Goal: Contribute content: Contribute content

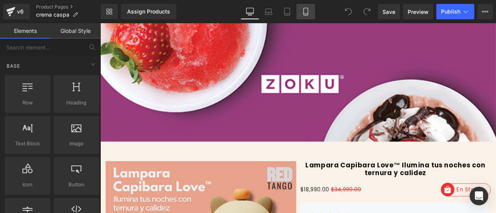
click at [306, 12] on icon at bounding box center [306, 12] width 8 height 8
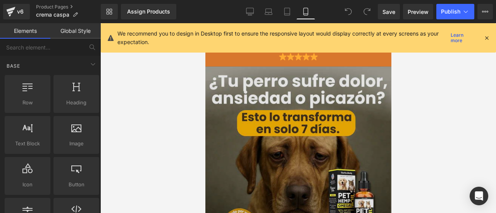
click at [248, 101] on img at bounding box center [298, 160] width 186 height 186
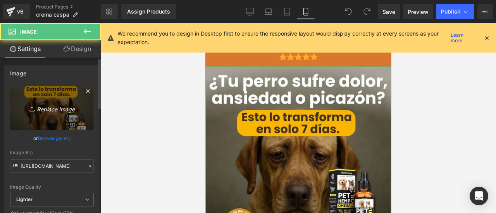
click at [60, 95] on link "Replace Image" at bounding box center [52, 108] width 84 height 45
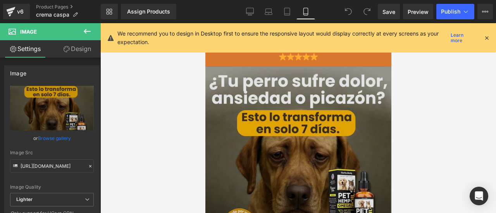
type input "C:\fakepath\Agregarunsubttulo94-ezgif.com-png-to-webp-converter_2bdb4581-b566-4…"
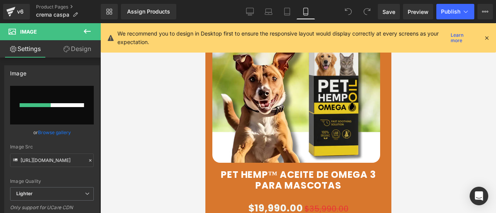
scroll to position [194, 0]
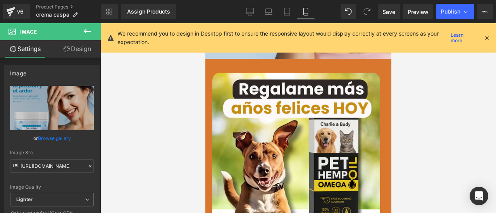
type input "https://ucarecdn.com/67cbb92e-cc7c-4cfa-87f3-6074fa75e24c/-/format/auto/-/previ…"
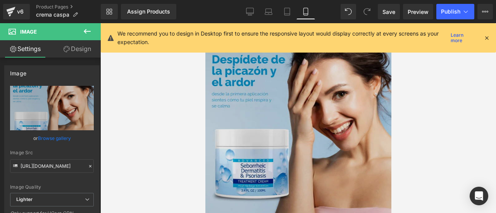
scroll to position [155, 0]
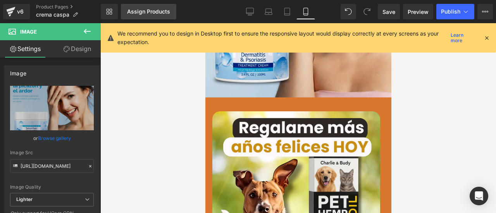
click at [145, 15] on link "Assign Products" at bounding box center [148, 11] width 55 height 15
click at [146, 15] on link "Assign Products" at bounding box center [148, 11] width 55 height 15
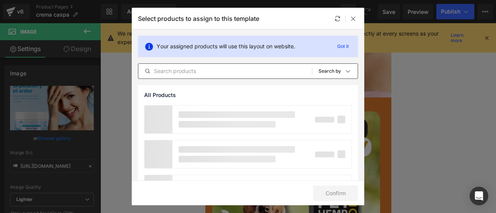
click at [180, 68] on input "text" at bounding box center [225, 71] width 174 height 9
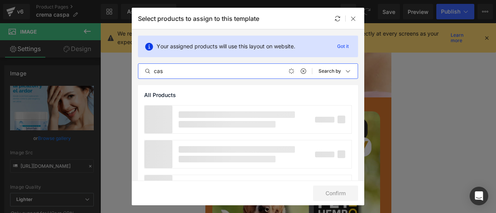
type input "casp"
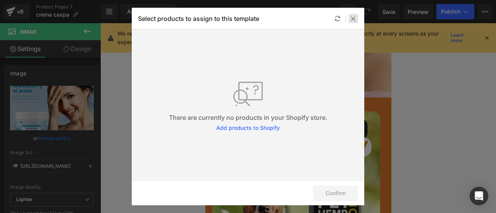
click at [351, 20] on icon at bounding box center [353, 18] width 6 height 6
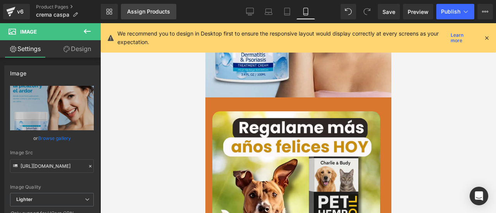
click at [132, 10] on div "Assign Products" at bounding box center [148, 12] width 43 height 6
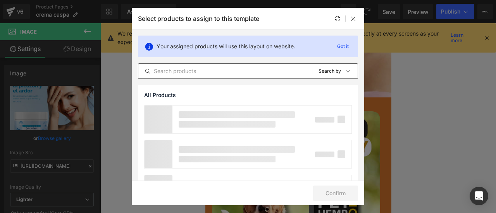
click at [168, 70] on input "text" at bounding box center [225, 71] width 174 height 9
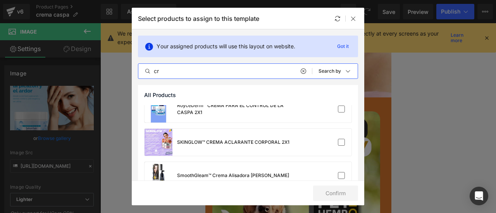
scroll to position [271, 0]
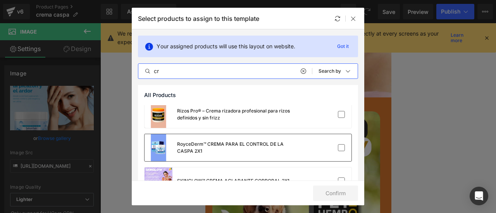
type input "cr"
click at [214, 142] on div "RoyceDerm™ CREMA PARA EL CONTROL DE LA CASPA 2X1" at bounding box center [235, 148] width 116 height 14
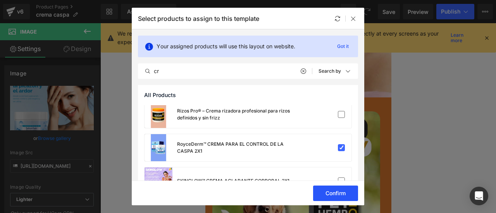
click at [342, 195] on button "Confirm" at bounding box center [335, 193] width 45 height 15
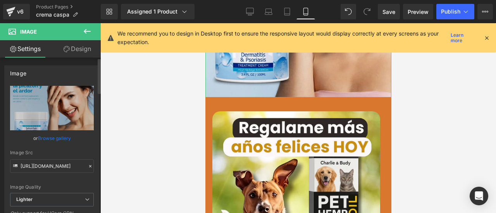
click at [53, 150] on div "Image Src" at bounding box center [52, 152] width 84 height 5
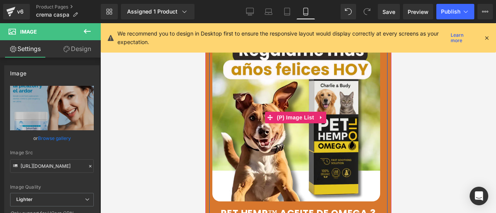
click at [275, 96] on img at bounding box center [296, 118] width 168 height 168
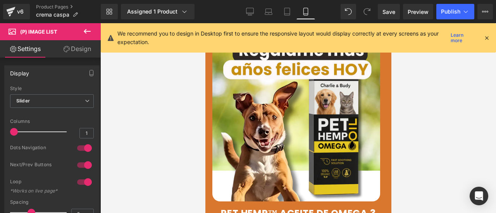
click at [170, 208] on div at bounding box center [298, 118] width 396 height 190
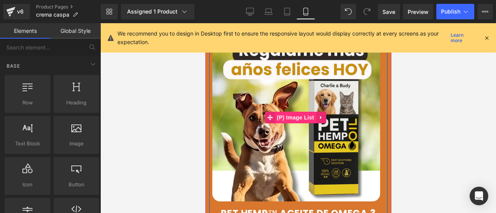
click at [293, 115] on span "(P) Image List" at bounding box center [295, 118] width 41 height 12
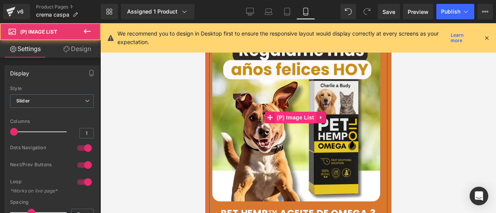
scroll to position [194, 0]
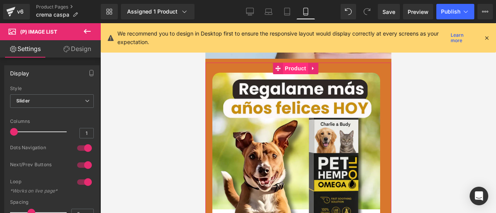
click at [297, 63] on span "Product" at bounding box center [294, 69] width 25 height 12
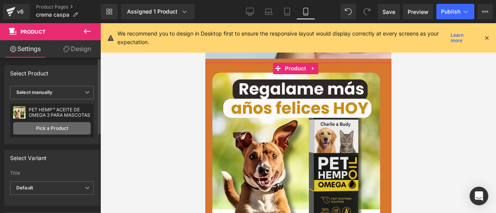
click at [56, 133] on link "Pick a Product" at bounding box center [51, 128] width 77 height 12
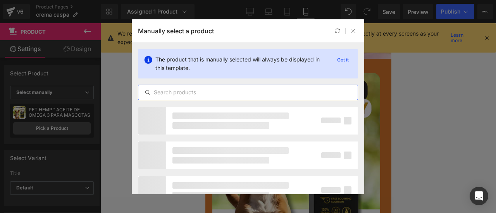
click at [191, 91] on input "text" at bounding box center [247, 92] width 219 height 9
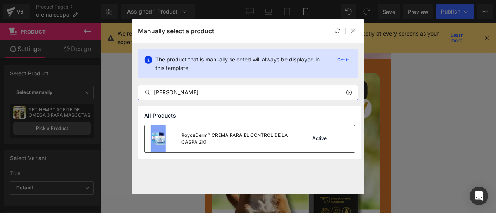
type input "[PERSON_NAME]"
click at [234, 132] on div "RoyceDerm™ CREMA PARA EL CONTROL DE LA CASPA 2X1" at bounding box center [238, 139] width 115 height 14
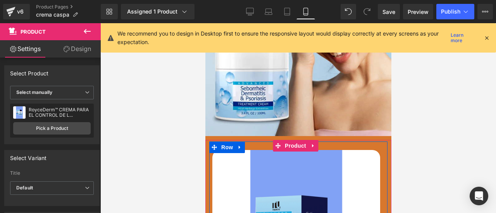
scroll to position [155, 0]
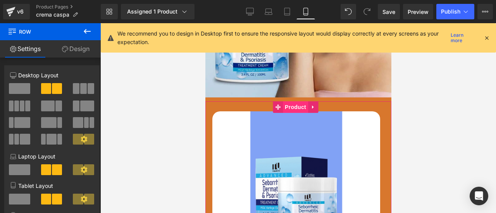
click at [293, 102] on span "Product" at bounding box center [294, 108] width 25 height 12
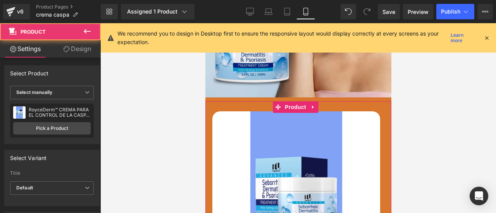
click at [84, 44] on link "Design" at bounding box center [77, 48] width 50 height 17
click at [0, 0] on div "Background" at bounding box center [0, 0] width 0 height 0
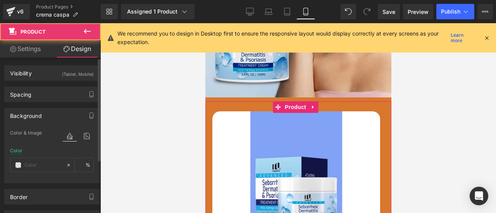
type input "#d8772d"
type input "100"
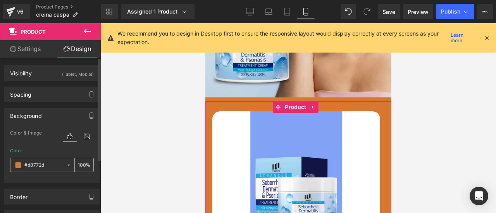
click at [48, 158] on div "#d8772d" at bounding box center [37, 165] width 55 height 14
click at [46, 161] on input "#d8772d" at bounding box center [43, 165] width 38 height 9
paste input "82a2f5"
type input "#82a2f5"
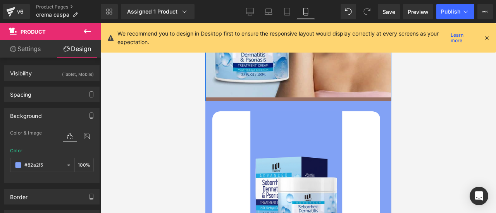
click at [254, 98] on div at bounding box center [298, 100] width 186 height 4
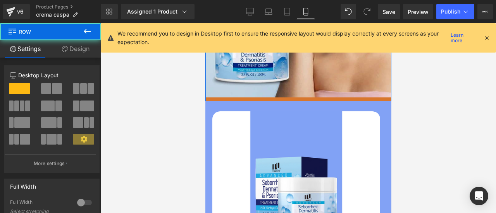
click at [82, 55] on link "Design" at bounding box center [75, 48] width 50 height 17
click at [0, 0] on div "Background" at bounding box center [0, 0] width 0 height 0
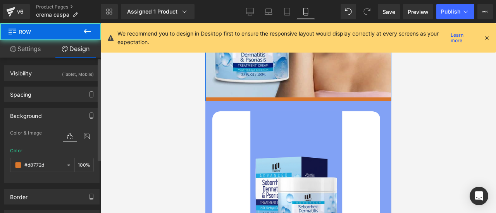
type input "#d8772d"
type input "100"
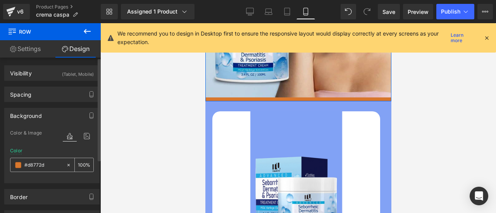
click at [47, 162] on input "#d8772d" at bounding box center [43, 165] width 38 height 9
paste input "82a2f5"
type input "#82a2f5"
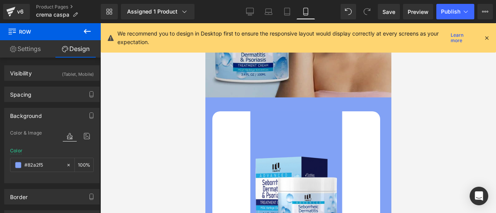
scroll to position [0, 0]
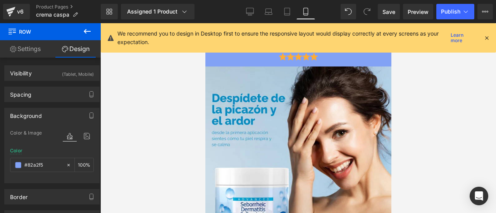
click at [452, 106] on div at bounding box center [298, 118] width 396 height 190
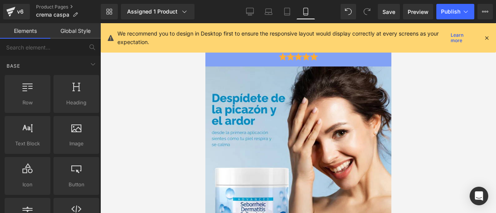
click at [491, 41] on div "We recommend you to design in Desktop first to ensure the responsive layout wou…" at bounding box center [298, 37] width 395 height 29
click at [487, 38] on icon at bounding box center [486, 37] width 7 height 7
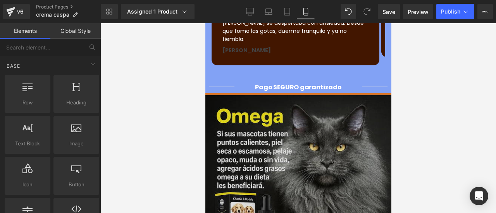
scroll to position [581, 0]
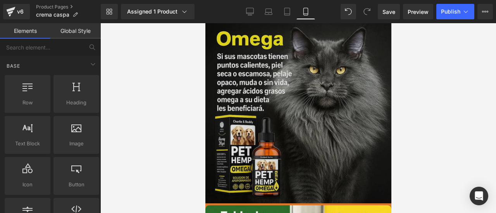
click at [324, 112] on img at bounding box center [298, 111] width 186 height 186
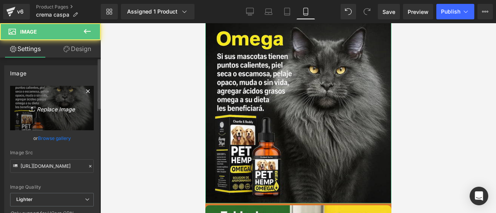
click at [37, 105] on icon "Replace Image" at bounding box center [52, 108] width 62 height 10
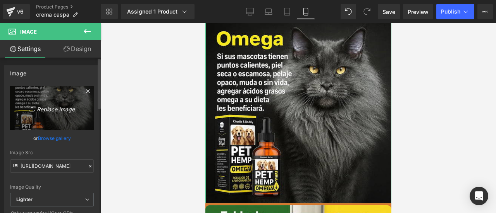
type input "C:\fakepath\Agregarunsubttulo96-ezgif.com-png-to-webp-converter_14c0bb0b-f2a6-4…"
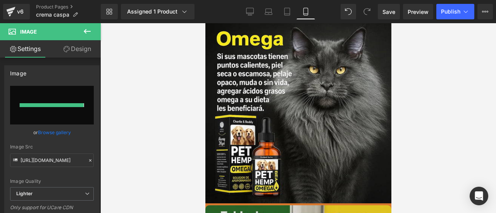
type input "https://ucarecdn.com/ad9503da-9350-4c64-8dfc-1ebff07d56b3/-/format/auto/-/previ…"
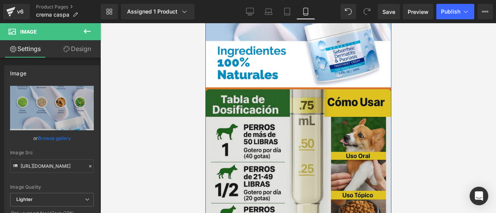
scroll to position [659, 0]
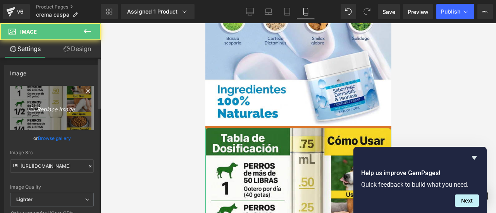
click at [47, 96] on link "Replace Image" at bounding box center [52, 108] width 84 height 45
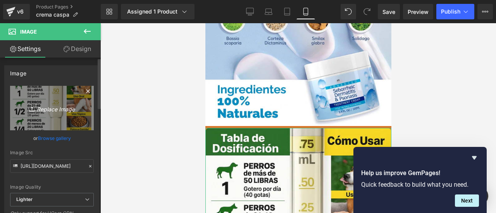
type input "C:\fakepath\3.png"
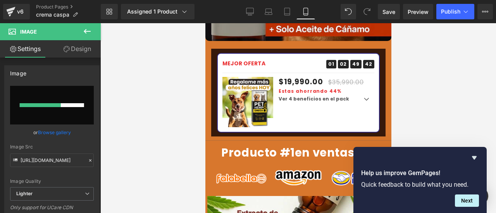
scroll to position [930, 0]
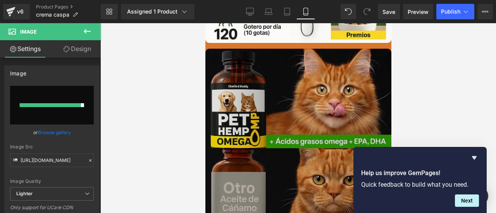
click at [264, 109] on img at bounding box center [298, 142] width 186 height 186
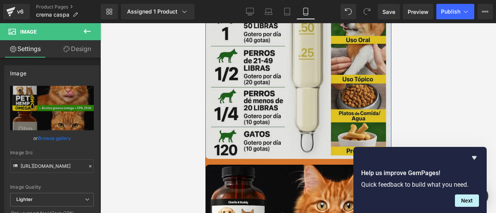
scroll to position [659, 0]
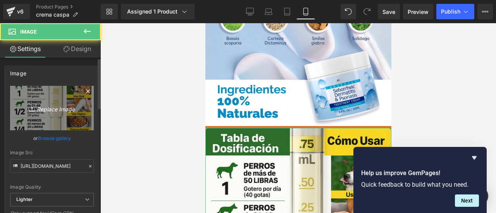
click at [50, 106] on icon "Replace Image" at bounding box center [52, 108] width 62 height 10
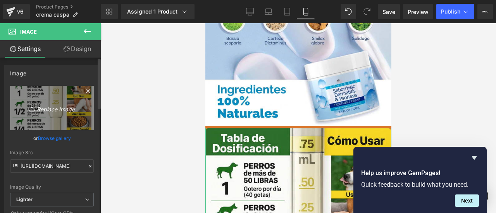
type input "C:\fakepath\3.png"
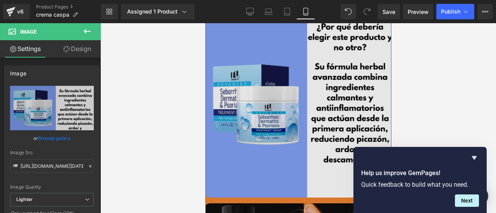
scroll to position [852, 0]
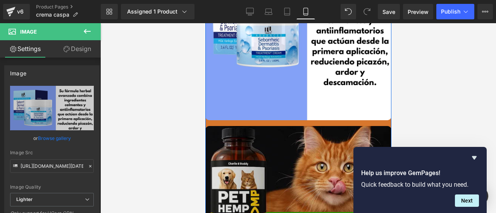
type input "https://ucarecdn.com/5574da39-0534-4620-ac81-c7852de0e002/-/format/auto/-/previ…"
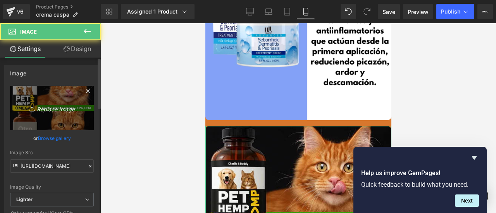
click at [33, 115] on link "Replace Image" at bounding box center [52, 108] width 84 height 45
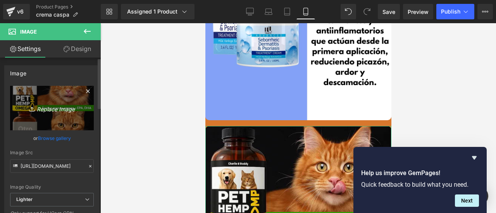
type input "C:\fakepath\Agregarunsubttulo96-ezgif.com-png-to-webp-converter_14c0bb0b-f2a6-4…"
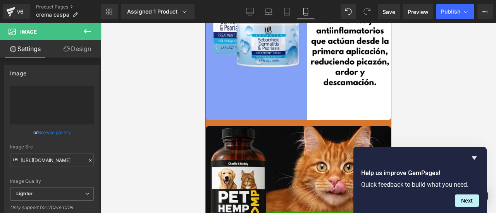
type input "https://ucarecdn.com/6d233b83-db27-4ddf-9916-27177612283f/-/format/auto/-/previ…"
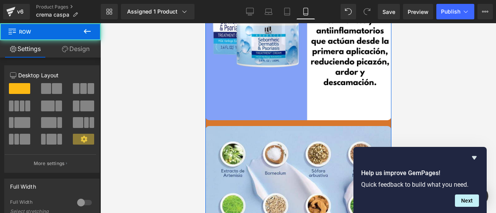
click at [69, 43] on link "Design" at bounding box center [75, 48] width 50 height 17
click at [0, 0] on div "Background" at bounding box center [0, 0] width 0 height 0
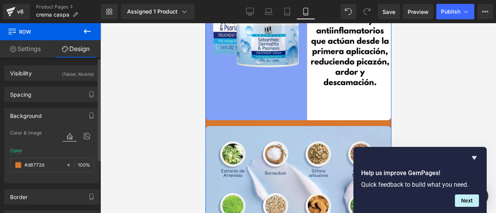
type input "#d8772d"
type input "100"
click at [50, 165] on input "#d8772d" at bounding box center [43, 165] width 38 height 9
paste input "82a2f5"
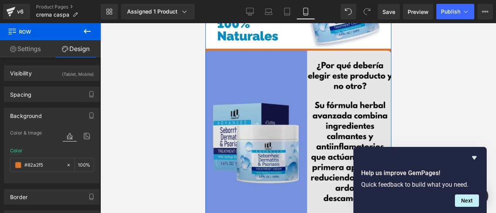
scroll to position [659, 0]
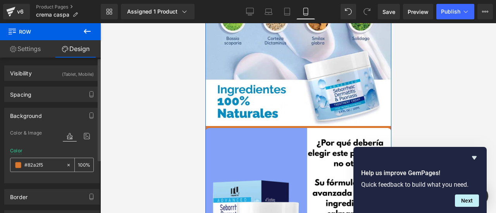
type input "#82a2f5"
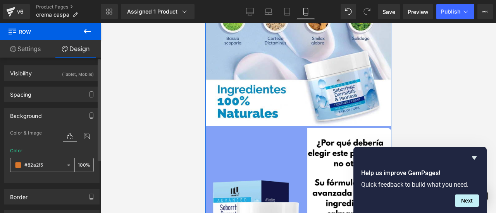
click at [16, 165] on span at bounding box center [18, 165] width 6 height 6
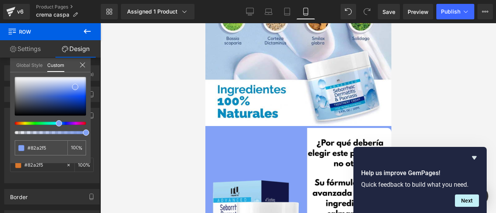
click at [151, 139] on div at bounding box center [298, 118] width 396 height 190
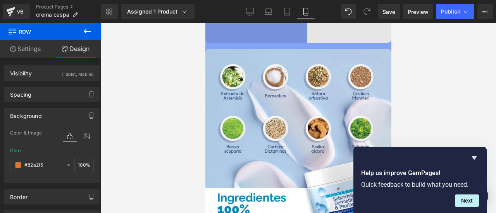
scroll to position [1046, 0]
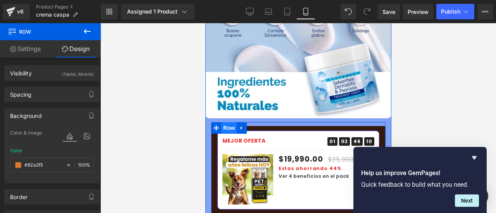
click at [227, 122] on span "Row" at bounding box center [228, 128] width 15 height 12
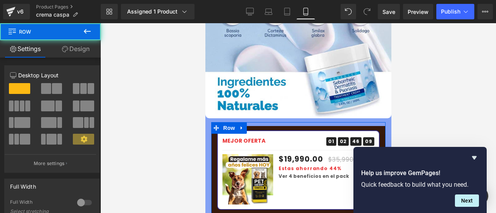
click at [72, 53] on link "Design" at bounding box center [75, 48] width 50 height 17
click at [0, 0] on div "Background" at bounding box center [0, 0] width 0 height 0
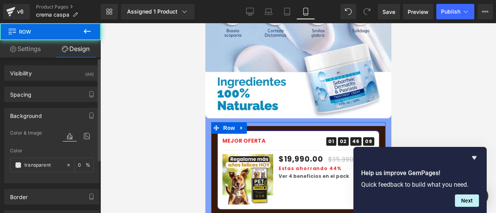
type input "transparent"
type input "0"
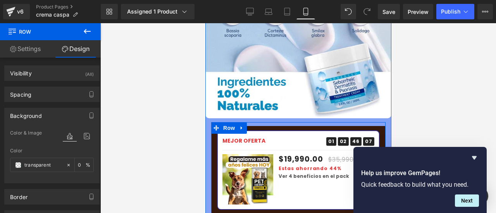
click at [231, 122] on span "Row" at bounding box center [228, 128] width 15 height 12
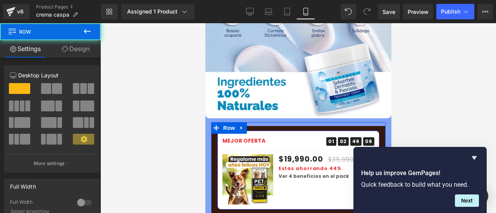
click at [72, 52] on link "Design" at bounding box center [75, 48] width 50 height 17
click at [0, 0] on div "Background" at bounding box center [0, 0] width 0 height 0
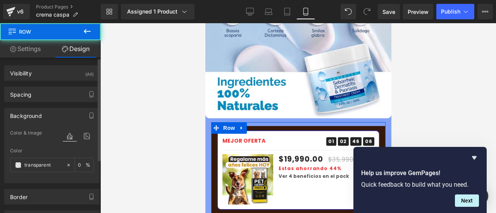
type input "transparent"
type input "0"
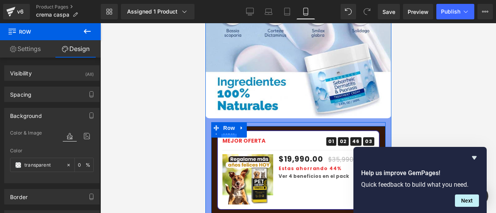
click at [230, 127] on span "Row" at bounding box center [228, 133] width 15 height 12
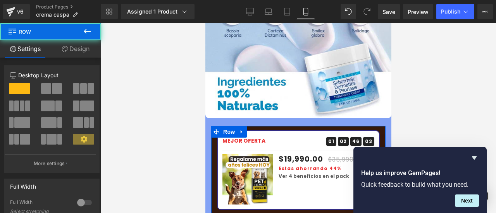
click at [69, 47] on link "Design" at bounding box center [75, 48] width 50 height 17
click at [0, 0] on div "Background" at bounding box center [0, 0] width 0 height 0
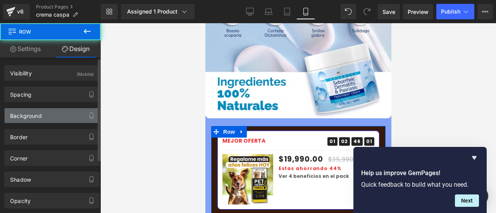
type input "#36190b"
type input "100"
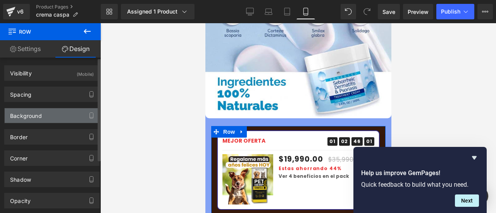
click at [44, 113] on div "Background" at bounding box center [52, 115] width 95 height 15
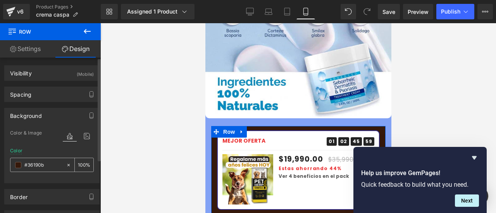
paste input "82a2f5"
type input "#82a2f5"
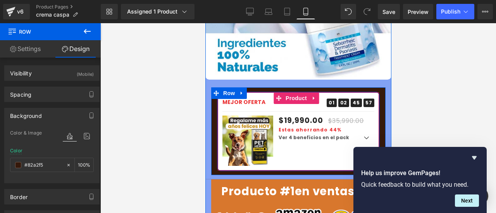
scroll to position [1124, 0]
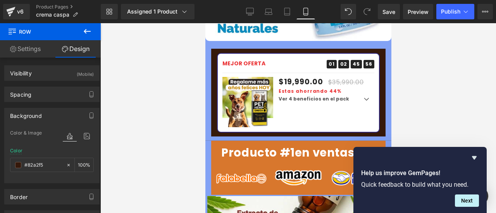
click at [176, 121] on div at bounding box center [298, 118] width 396 height 190
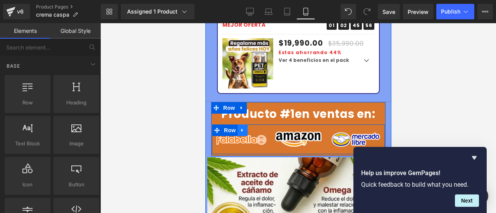
scroll to position [1201, 0]
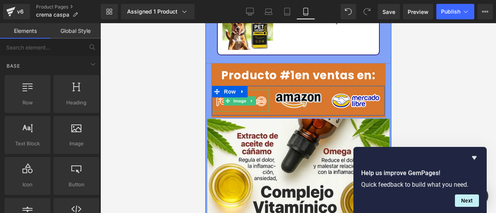
click at [205, 23] on div at bounding box center [205, 23] width 0 height 0
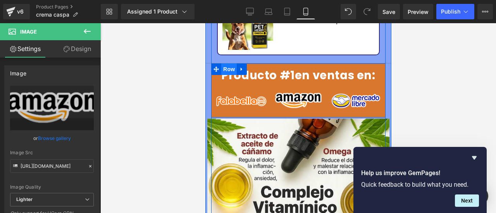
click at [234, 64] on span "Row" at bounding box center [228, 70] width 15 height 12
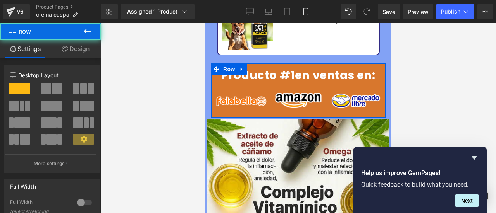
click at [87, 48] on link "Design" at bounding box center [75, 48] width 50 height 17
click at [0, 0] on div "Background" at bounding box center [0, 0] width 0 height 0
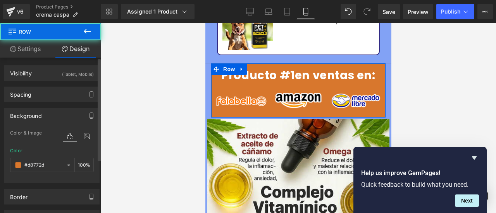
type input "#d8772d"
type input "100"
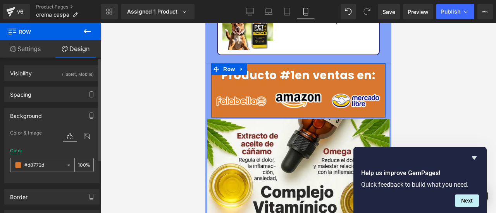
click at [46, 166] on input "#d8772d" at bounding box center [43, 165] width 38 height 9
paste input "82a2f5"
type input "#82a2f5"
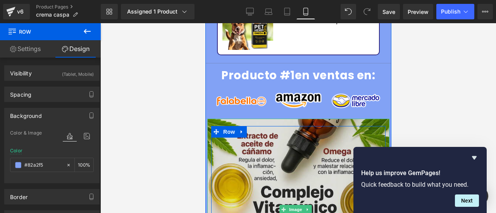
click at [263, 141] on img at bounding box center [298, 210] width 182 height 182
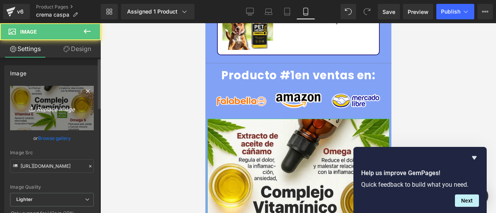
click at [47, 110] on icon "Replace Image" at bounding box center [52, 108] width 62 height 10
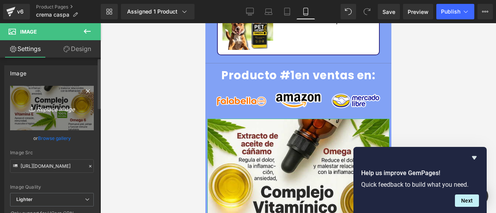
type input "C:\fakepath\2.png"
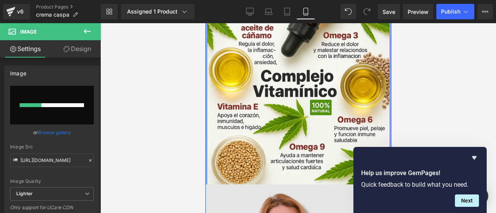
scroll to position [1434, 0]
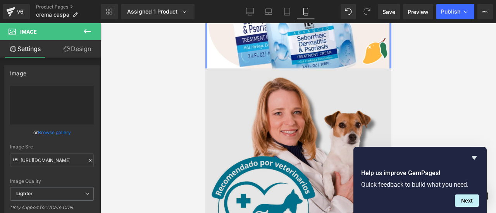
type input "https://ucarecdn.com/58b51010-240c-402f-bf53-e59c5dc61dc0/-/format/auto/-/previ…"
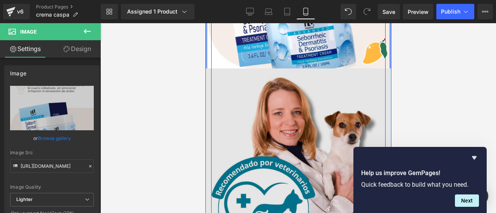
drag, startPoint x: 246, startPoint y: 117, endPoint x: 232, endPoint y: 112, distance: 14.3
click at [247, 117] on img at bounding box center [298, 162] width 186 height 186
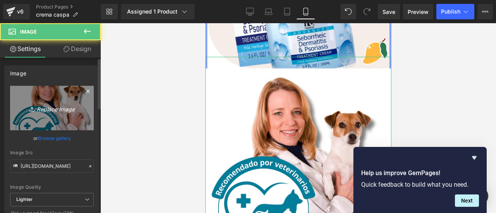
click at [35, 95] on link "Replace Image" at bounding box center [52, 108] width 84 height 45
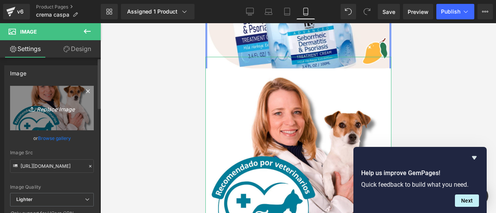
type input "C:\fakepath\14.png"
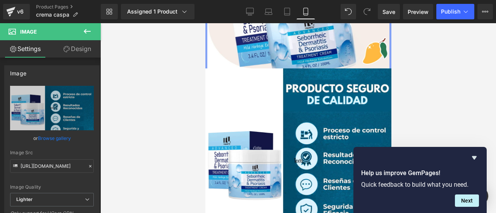
type input "https://ucarecdn.com/31e3e541-46bd-4d2c-90ef-794ee22cdebd/-/format/auto/-/previ…"
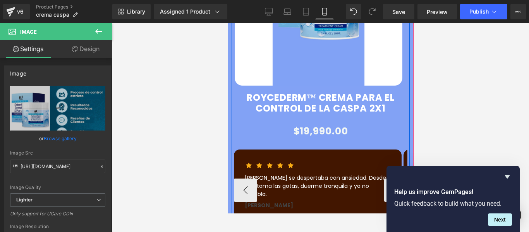
scroll to position [387, 0]
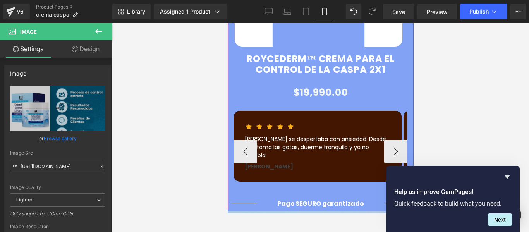
click at [321, 146] on div "Icon Icon Icon Icon Icon Icon List Hoz Luna se despertaba con ansiedad. Desde q…" at bounding box center [317, 146] width 146 height 49
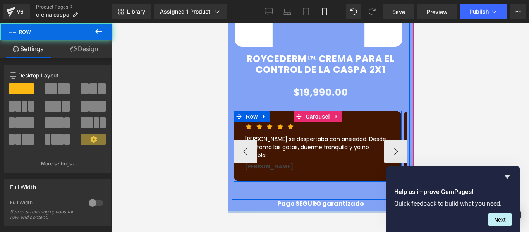
click at [323, 141] on p "Luna se despertaba con ansiedad. Desde que toma las gotas, duerme tranquila y y…" at bounding box center [317, 147] width 146 height 24
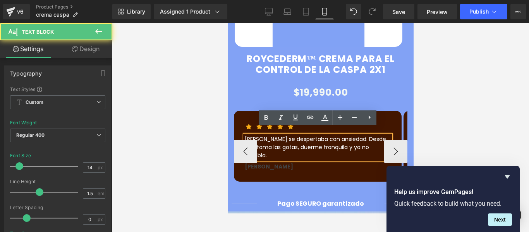
click at [344, 137] on p "Luna se despertaba con ansiedad. Desde que toma las gotas, duerme tranquila y y…" at bounding box center [317, 147] width 146 height 24
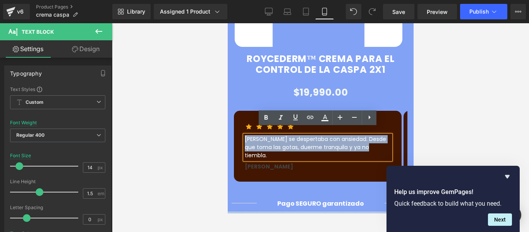
drag, startPoint x: 332, startPoint y: 139, endPoint x: 225, endPoint y: 133, distance: 107.2
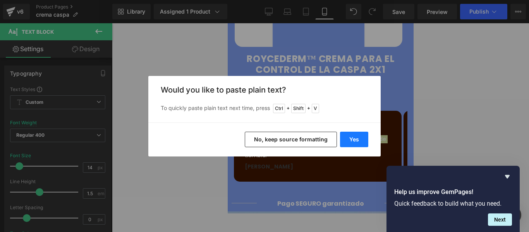
click at [360, 142] on button "Yes" at bounding box center [354, 139] width 28 height 15
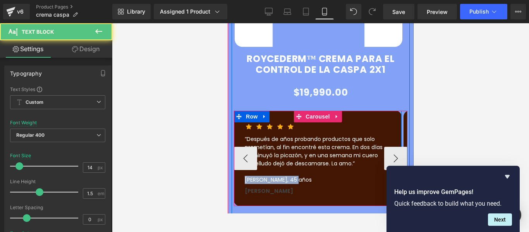
drag, startPoint x: 303, startPoint y: 165, endPoint x: 236, endPoint y: 164, distance: 67.4
click at [236, 164] on div "Icon Icon Icon Icon Icon Icon List Hoz “Después de años probando productos que …" at bounding box center [318, 158] width 168 height 95
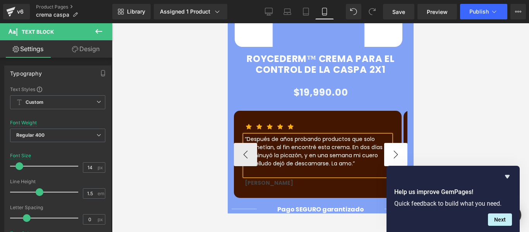
click at [397, 149] on button "›" at bounding box center [395, 154] width 23 height 23
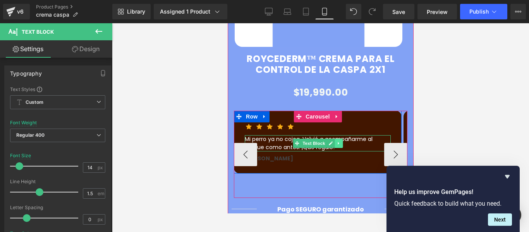
click at [342, 139] on link at bounding box center [338, 143] width 8 height 9
click at [361, 138] on p "Mi perro ya no cojea. Volvió a acompañarme al parque como antes. ¡Qué regalo!" at bounding box center [317, 143] width 146 height 16
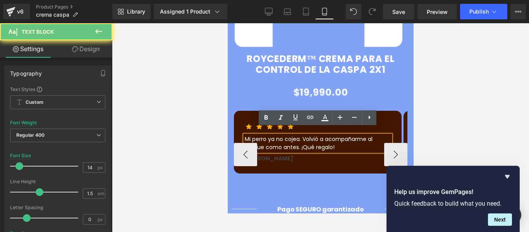
click at [361, 138] on p "Mi perro ya no cojea. Volvió a acompañarme al parque como antes. ¡Qué regalo!" at bounding box center [317, 143] width 146 height 16
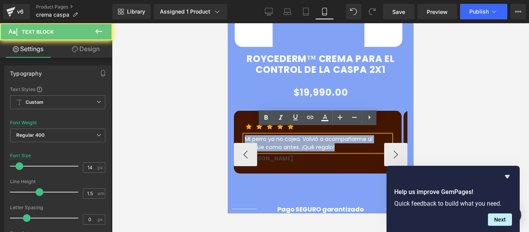
click at [361, 138] on p "Mi perro ya no cojea. Volvió a acompañarme al parque como antes. ¡Qué regalo!" at bounding box center [317, 143] width 146 height 16
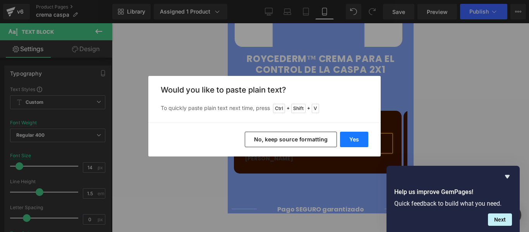
drag, startPoint x: 352, startPoint y: 142, endPoint x: 127, endPoint y: 110, distance: 227.7
click at [352, 142] on button "Yes" at bounding box center [354, 139] width 28 height 15
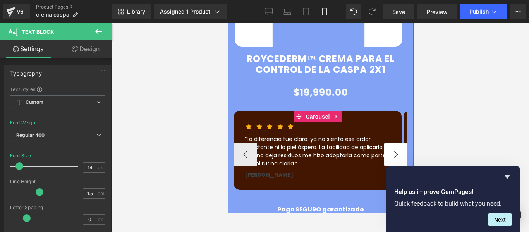
click at [393, 143] on button "›" at bounding box center [395, 154] width 23 height 23
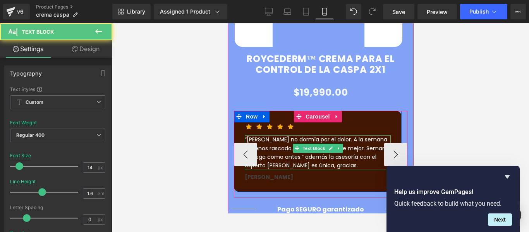
click at [362, 150] on p "“Matilda no dormía por el dolor. A la semana 1: menos rascado. Semana 2: duerme…" at bounding box center [317, 152] width 146 height 35
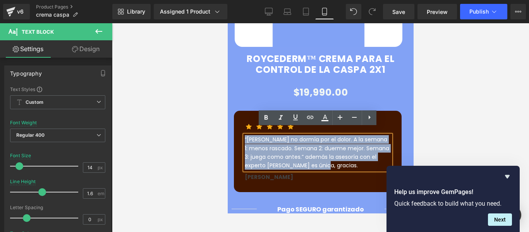
drag, startPoint x: 362, startPoint y: 150, endPoint x: 227, endPoint y: 126, distance: 137.4
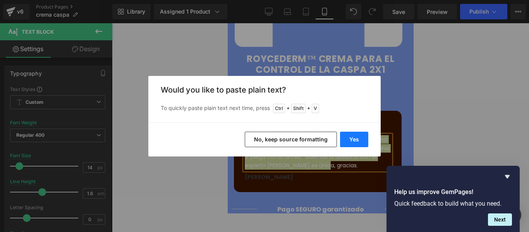
click at [354, 146] on button "Yes" at bounding box center [354, 139] width 28 height 15
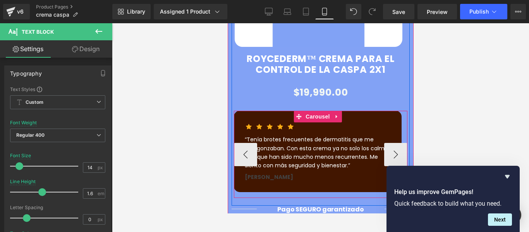
click at [357, 114] on div "Icon Icon Icon Icon Icon Icon List Hoz “Tenía brotes frecuentes de dermatitis q…" at bounding box center [318, 151] width 168 height 81
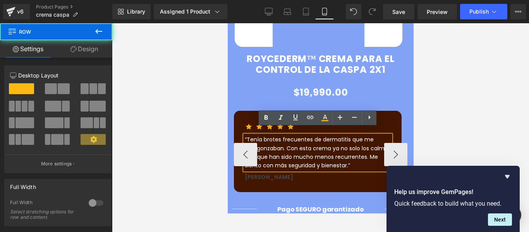
click at [252, 111] on div "Icon Icon Icon Icon Icon Icon List Hoz “Tenía brotes frecuentes de dermatitis q…" at bounding box center [318, 151] width 168 height 81
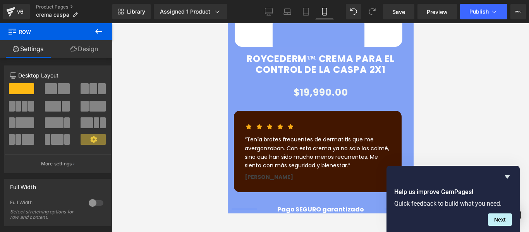
click at [220, 115] on div at bounding box center [320, 127] width 417 height 209
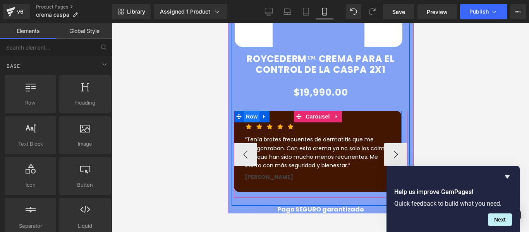
click at [251, 112] on span "Row" at bounding box center [251, 117] width 15 height 12
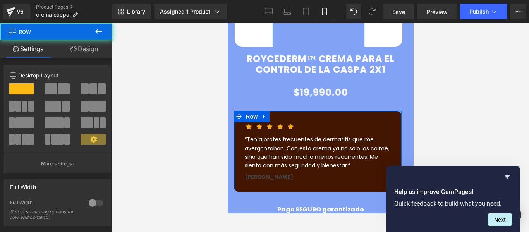
click at [83, 48] on link "Design" at bounding box center [84, 48] width 56 height 17
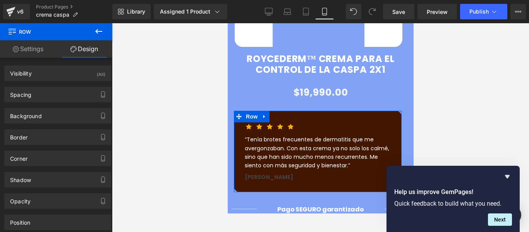
click at [469, 71] on div at bounding box center [320, 127] width 417 height 209
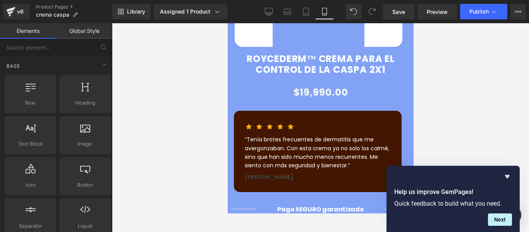
click at [185, 88] on div at bounding box center [320, 127] width 417 height 209
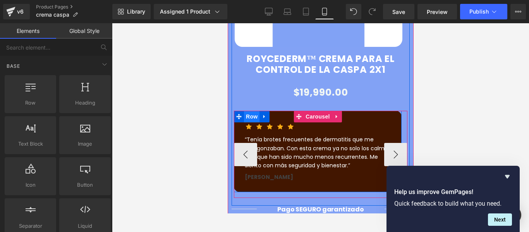
click at [255, 112] on span "Row" at bounding box center [251, 117] width 15 height 12
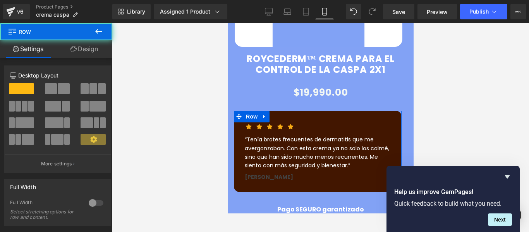
click at [83, 51] on link "Design" at bounding box center [84, 48] width 56 height 17
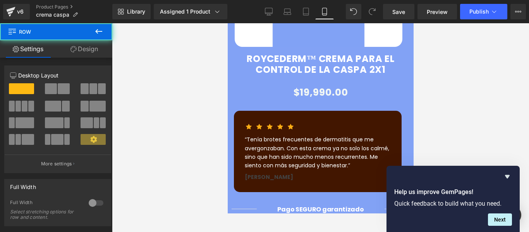
click at [0, 0] on div "Background" at bounding box center [0, 0] width 0 height 0
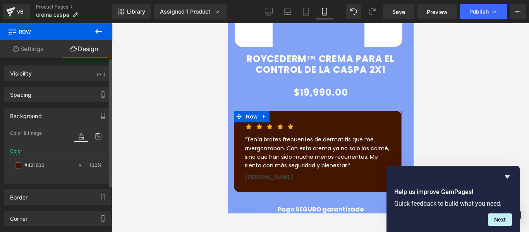
type input "#421600"
type input "100"
click at [19, 167] on span at bounding box center [18, 165] width 6 height 6
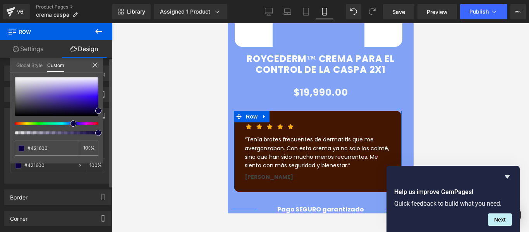
type input "#100042"
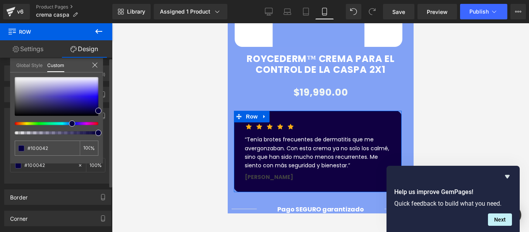
type input "#070042"
type input "#050042"
type input "#020042"
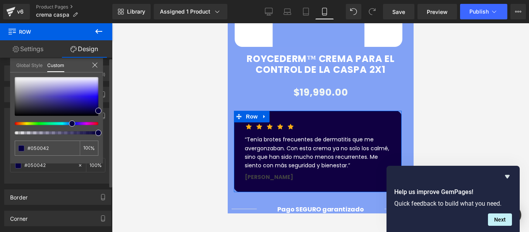
type input "#020042"
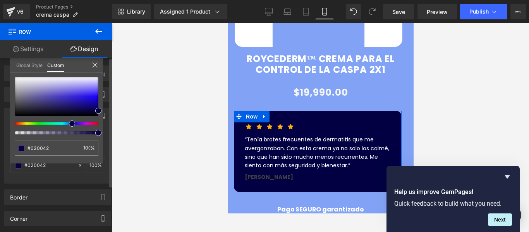
type input "#000242"
type input "#000842"
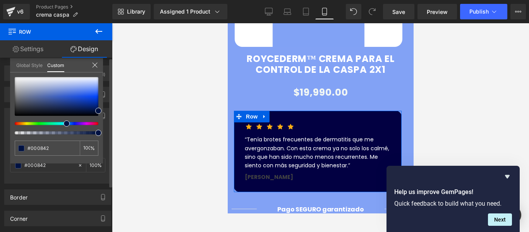
type input "#000e42"
type input "#001642"
type input "#001842"
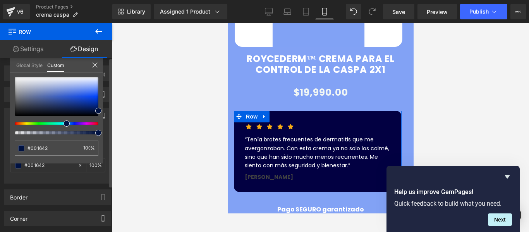
type input "#001842"
type input "#001942"
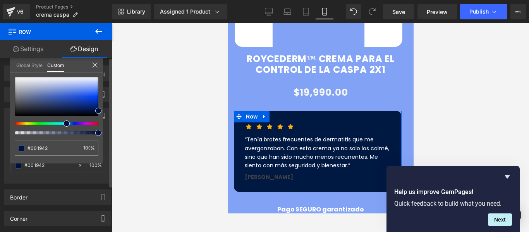
type input "#001b42"
type input "#001d42"
type input "#002142"
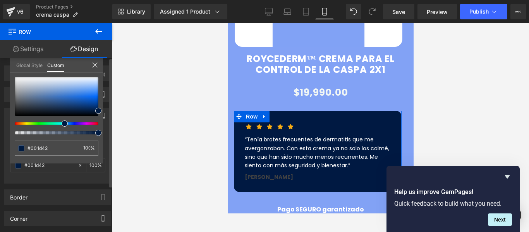
type input "#002142"
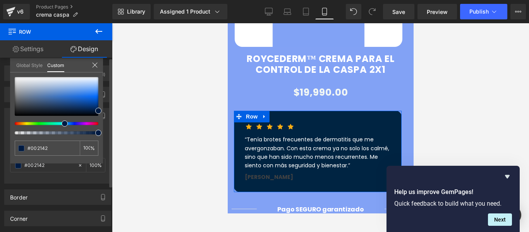
type input "#002442"
type input "#002642"
drag, startPoint x: 70, startPoint y: 126, endPoint x: 59, endPoint y: 125, distance: 10.9
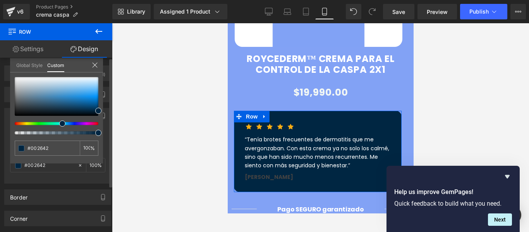
click at [59, 125] on div at bounding box center [57, 105] width 84 height 57
drag, startPoint x: 50, startPoint y: 149, endPoint x: 20, endPoint y: 150, distance: 29.9
click at [20, 150] on div "#002642" at bounding box center [47, 148] width 65 height 15
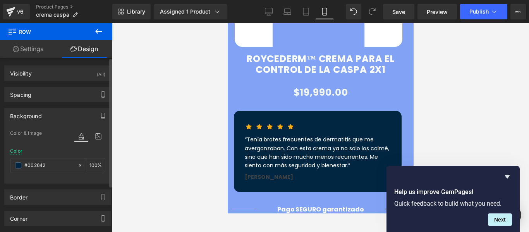
click at [205, 169] on div at bounding box center [320, 127] width 417 height 209
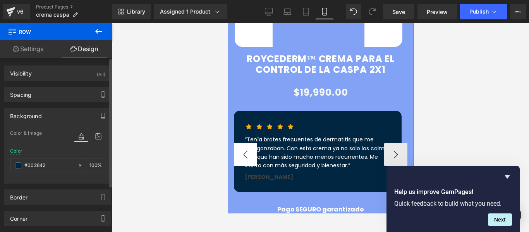
click at [242, 143] on button "‹" at bounding box center [245, 154] width 23 height 23
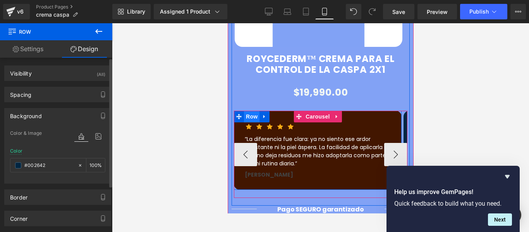
click at [255, 111] on span "Row" at bounding box center [251, 117] width 15 height 12
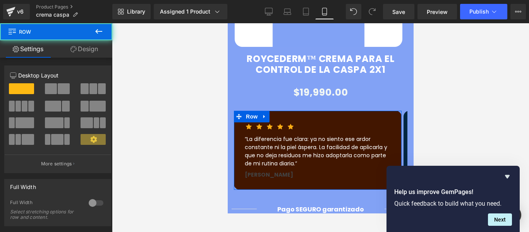
drag, startPoint x: 86, startPoint y: 56, endPoint x: 36, endPoint y: 117, distance: 79.0
click at [86, 55] on link "Design" at bounding box center [84, 48] width 56 height 17
click at [0, 0] on div "Background" at bounding box center [0, 0] width 0 height 0
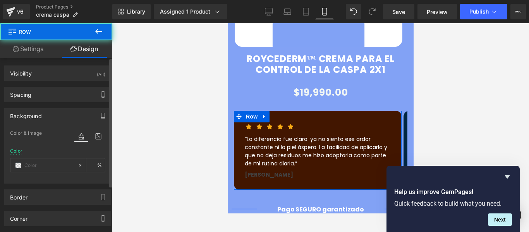
type input "#421600"
type input "100"
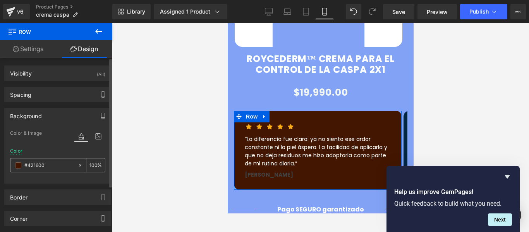
paste input "002642"
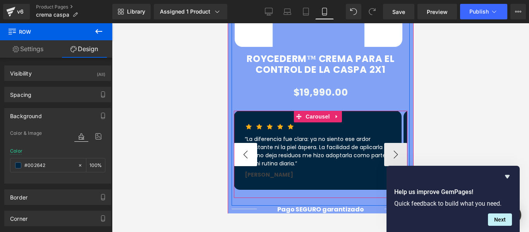
type input "#002642"
click at [241, 143] on button "‹" at bounding box center [245, 154] width 23 height 23
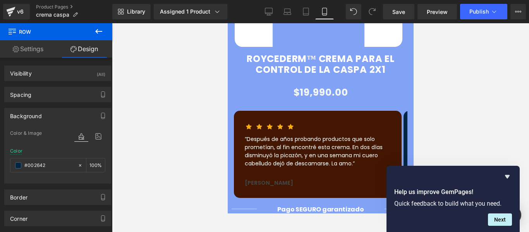
click at [496, 97] on div at bounding box center [320, 127] width 417 height 209
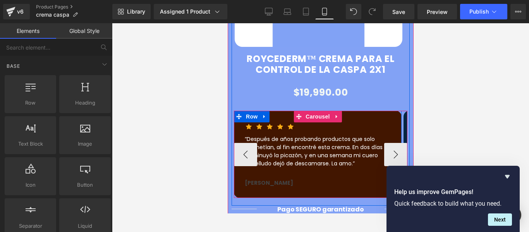
click at [251, 111] on span "Row" at bounding box center [251, 117] width 15 height 12
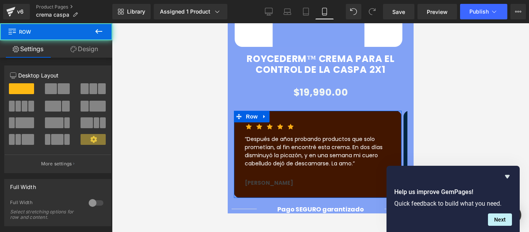
click at [79, 46] on link "Design" at bounding box center [84, 48] width 56 height 17
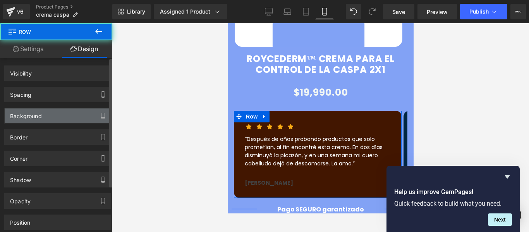
click at [47, 120] on div "Background" at bounding box center [58, 115] width 106 height 15
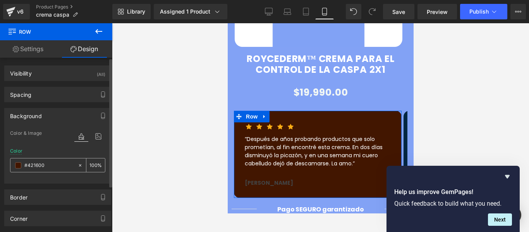
type input "#421600"
type input "100"
click at [54, 169] on input "#421600" at bounding box center [49, 165] width 50 height 9
paste input "002642"
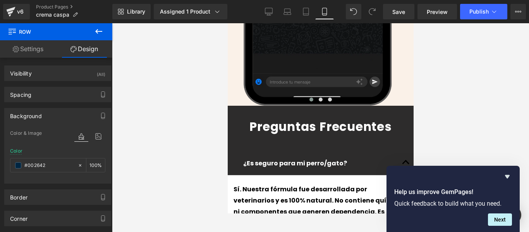
scroll to position [1937, 0]
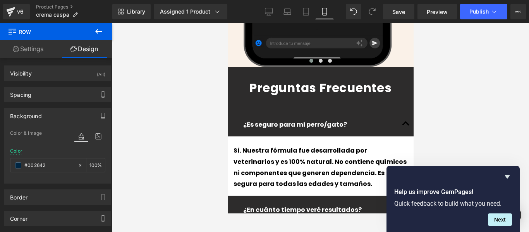
type input "#002642"
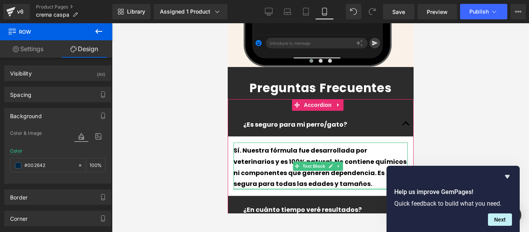
scroll to position [1976, 0]
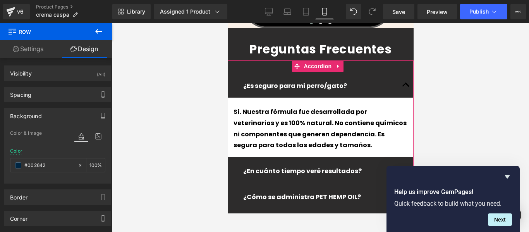
click at [355, 72] on div "¿Es seguro para mi perro/gato? Text Block" at bounding box center [320, 85] width 186 height 26
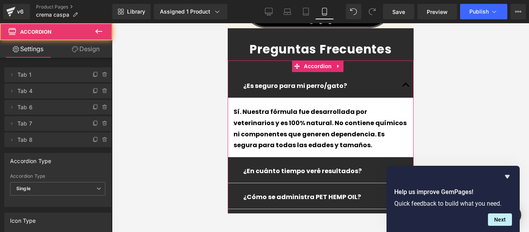
click at [354, 81] on p "¿Es seguro para mi perro/gato?" at bounding box center [320, 86] width 155 height 11
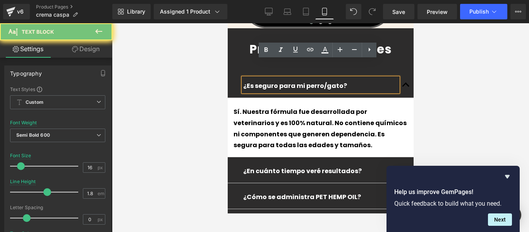
click at [354, 81] on p "¿Es seguro para mi perro/gato?" at bounding box center [320, 86] width 155 height 11
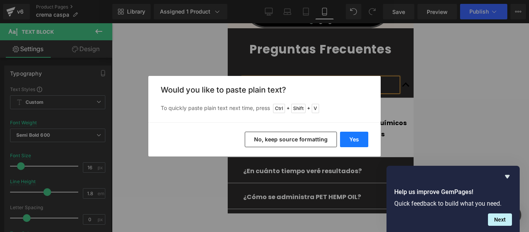
click at [351, 135] on button "Yes" at bounding box center [354, 139] width 28 height 15
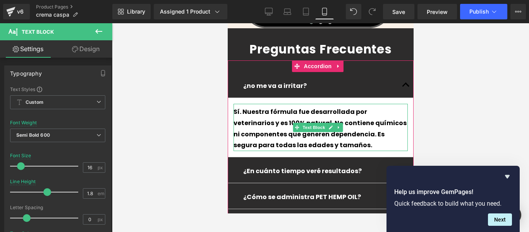
click at [265, 107] on p "Sí. Nuestra fórmula fue desarrollada por veterinarios y es 100% natural. No con…" at bounding box center [320, 129] width 174 height 45
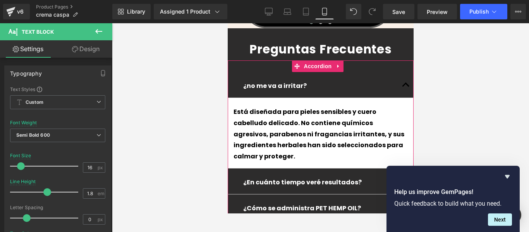
click at [387, 177] on p "¿En cuánto tiempo veré resultados?" at bounding box center [320, 182] width 155 height 11
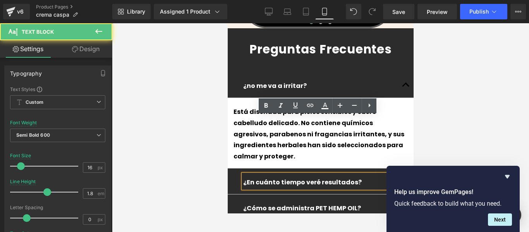
scroll to position [1976, 0]
click at [398, 169] on button "button" at bounding box center [405, 182] width 15 height 26
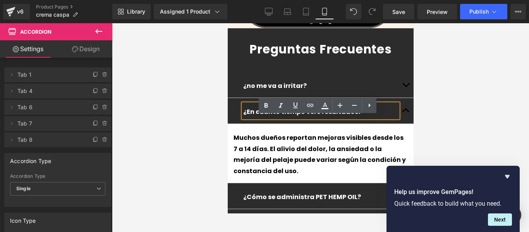
drag, startPoint x: 239, startPoint y: 100, endPoint x: 239, endPoint y: 86, distance: 14.3
click at [239, 133] on div "Muchos dueños reportan mejoras visibles desde los 7 a 14 días. El alivio del do…" at bounding box center [320, 155] width 174 height 45
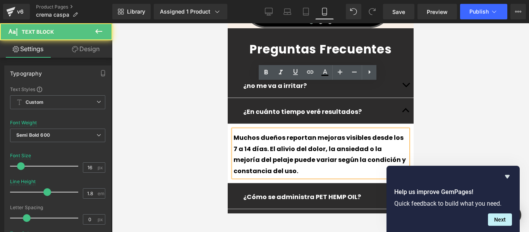
click at [234, 133] on div "Muchos dueños reportan mejoras visibles desde los 7 a 14 días. El alivio del do…" at bounding box center [320, 155] width 174 height 45
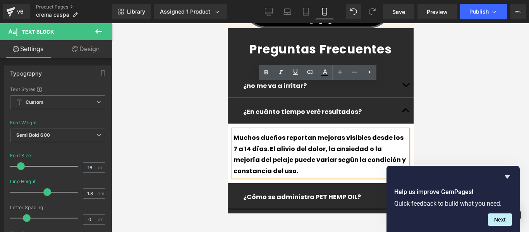
click at [489, 114] on div at bounding box center [320, 127] width 417 height 209
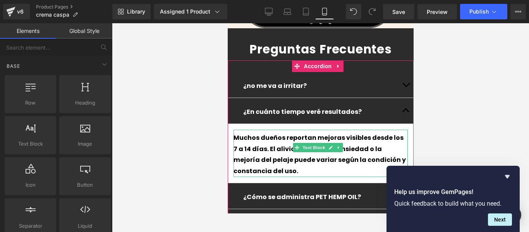
click at [379, 133] on div "Muchos dueños reportan mejoras visibles desde los 7 a 14 días. El alivio del do…" at bounding box center [320, 155] width 174 height 45
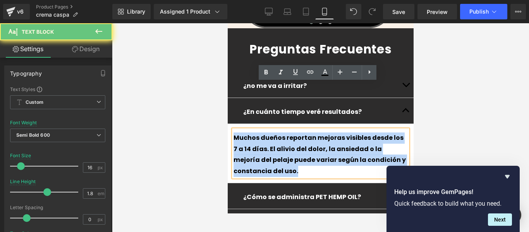
drag, startPoint x: 375, startPoint y: 113, endPoint x: 451, endPoint y: 111, distance: 76.0
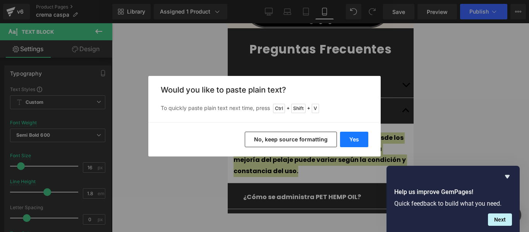
click at [353, 137] on button "Yes" at bounding box center [354, 139] width 28 height 15
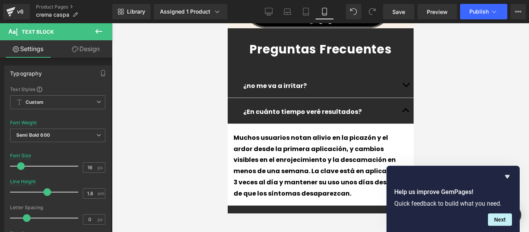
click at [518, 58] on div at bounding box center [320, 127] width 417 height 209
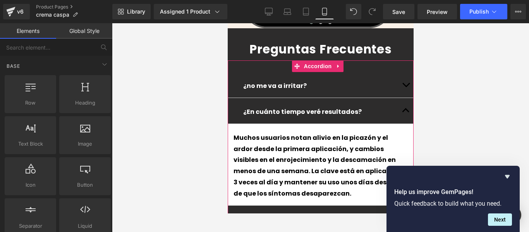
scroll to position [2015, 0]
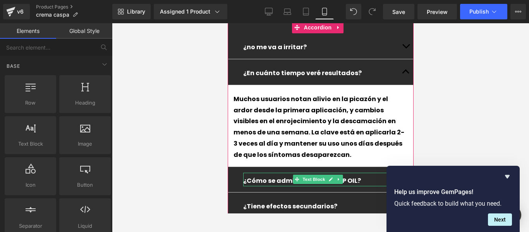
click at [396, 173] on div at bounding box center [397, 180] width 2 height 14
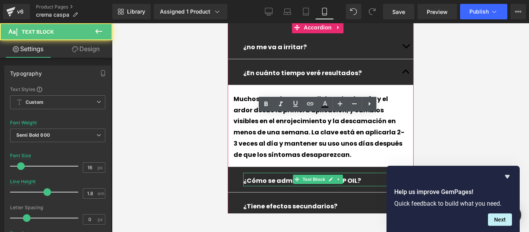
click at [401, 167] on button "button" at bounding box center [405, 180] width 15 height 26
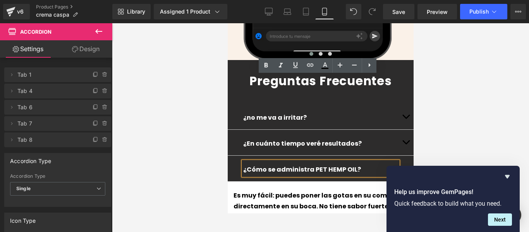
scroll to position [1983, 0]
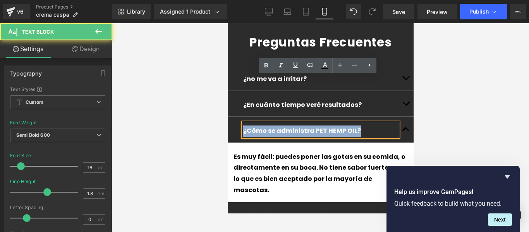
drag, startPoint x: 366, startPoint y: 87, endPoint x: 241, endPoint y: 96, distance: 124.8
click at [241, 117] on div "¿Cómo se administra PET HEMP OIL? Text Block Text Block" at bounding box center [320, 159] width 186 height 85
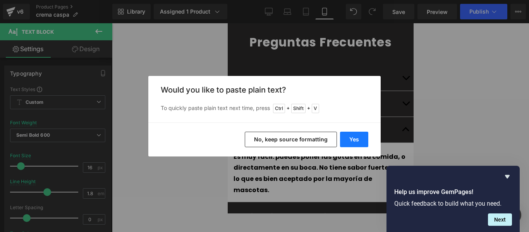
click at [351, 137] on button "Yes" at bounding box center [354, 139] width 28 height 15
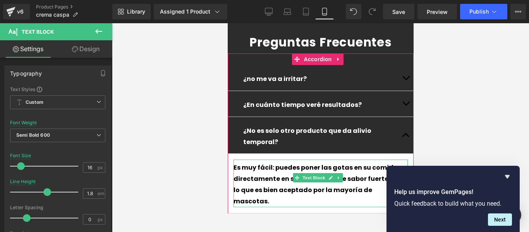
click at [360, 160] on div "Es muy fácil: puedes poner las gotas en su comida, o directamente en su boca. N…" at bounding box center [320, 183] width 174 height 47
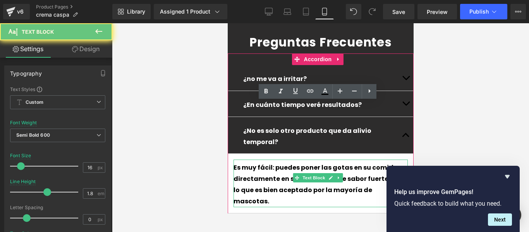
click at [360, 160] on div "Es muy fácil: puedes poner las gotas en su comida, o directamente en su boca. N…" at bounding box center [320, 183] width 174 height 47
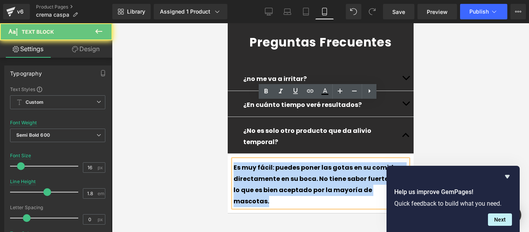
click at [360, 160] on div "Es muy fácil: puedes poner las gotas en su comida, o directamente en su boca. N…" at bounding box center [320, 183] width 174 height 47
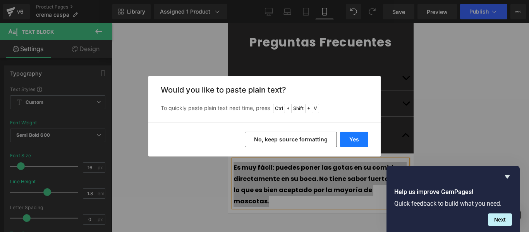
drag, startPoint x: 356, startPoint y: 135, endPoint x: 129, endPoint y: 112, distance: 228.6
click at [356, 135] on button "Yes" at bounding box center [354, 139] width 28 height 15
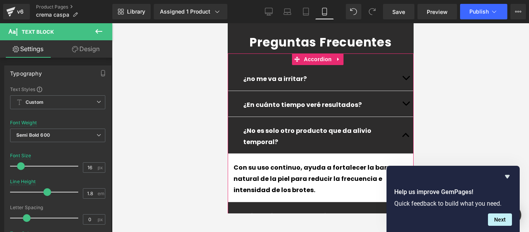
click at [406, 217] on span "button" at bounding box center [406, 217] width 0 height 0
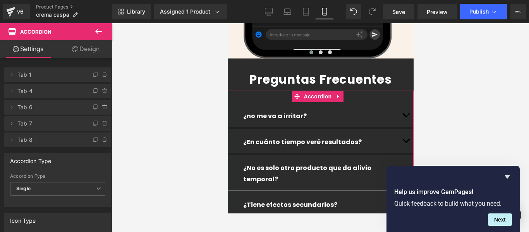
scroll to position [2023, 0]
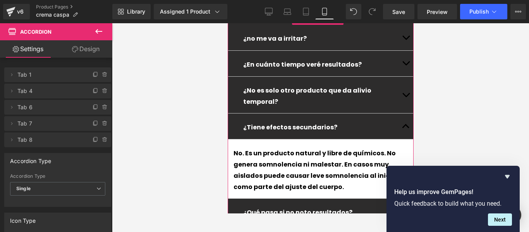
click at [402, 199] on button "button" at bounding box center [405, 212] width 15 height 26
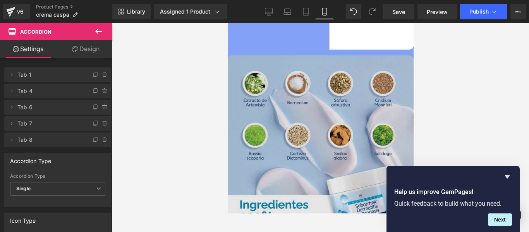
scroll to position [1084, 0]
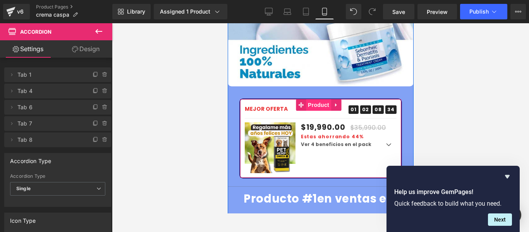
click at [317, 99] on span "Product" at bounding box center [318, 105] width 25 height 12
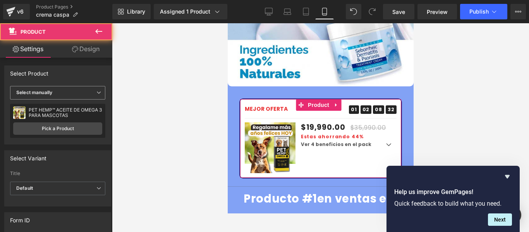
click at [56, 93] on span "Select manually" at bounding box center [57, 93] width 95 height 14
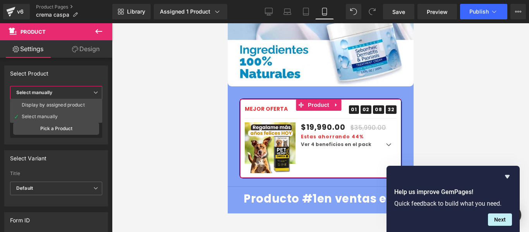
click at [67, 90] on span "Select manually" at bounding box center [56, 93] width 92 height 14
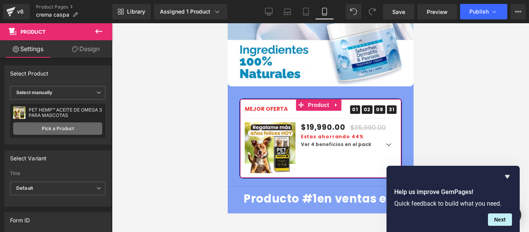
click at [62, 126] on link "Pick a Product" at bounding box center [57, 128] width 89 height 12
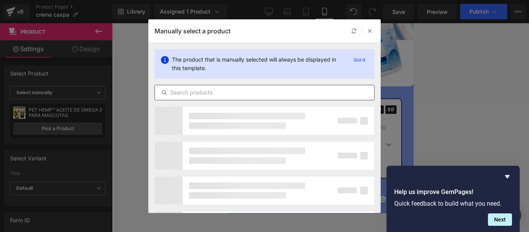
click at [208, 95] on input "text" at bounding box center [264, 92] width 219 height 9
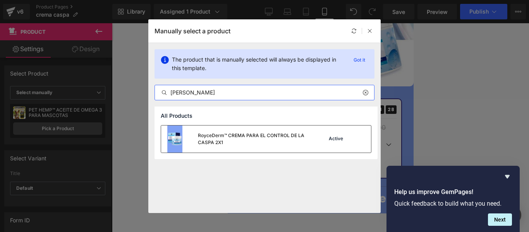
type input "[PERSON_NAME]"
drag, startPoint x: 286, startPoint y: 150, endPoint x: 119, endPoint y: 134, distance: 168.2
click at [286, 150] on div "RoyceDerm™ CREMA PARA EL CONTROL DE LA CASPA 2X1" at bounding box center [236, 139] width 151 height 27
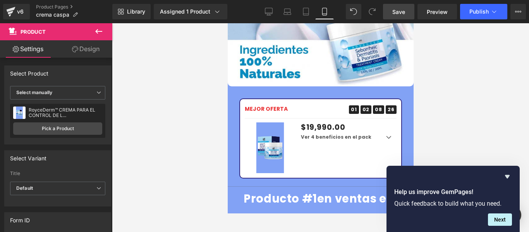
click at [403, 10] on span "Save" at bounding box center [399, 12] width 13 height 8
click at [477, 12] on span "Publish" at bounding box center [479, 12] width 19 height 6
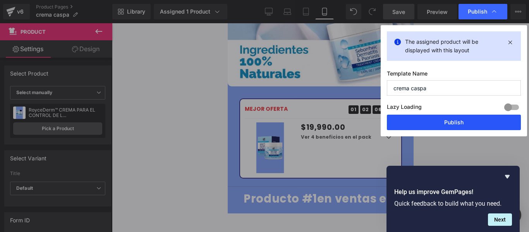
click at [424, 123] on button "Publish" at bounding box center [454, 122] width 134 height 15
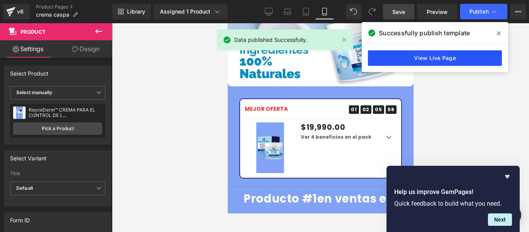
click at [457, 62] on link "View Live Page" at bounding box center [435, 57] width 134 height 15
